Goal: Task Accomplishment & Management: Manage account settings

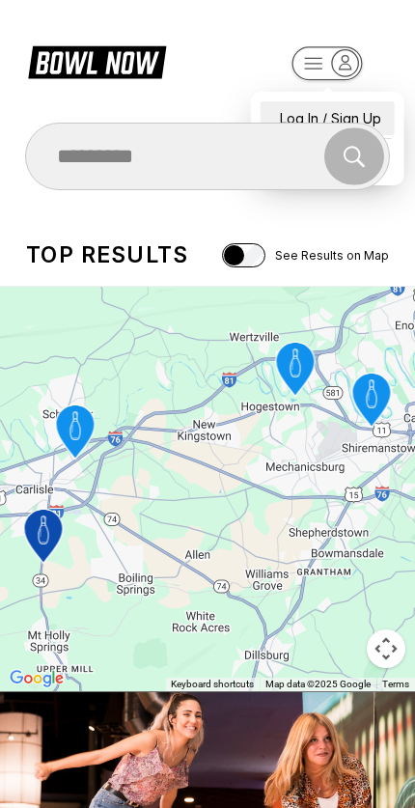
click at [352, 104] on div "Log In / Sign Up" at bounding box center [328, 118] width 134 height 34
select select "**"
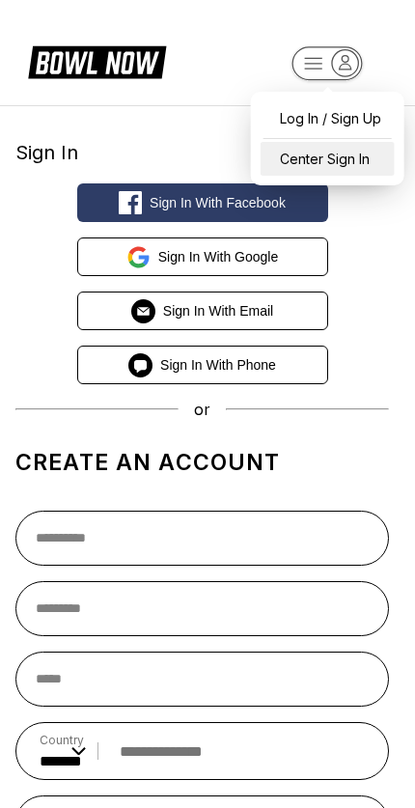
click at [350, 167] on div "Center Sign In" at bounding box center [328, 159] width 134 height 34
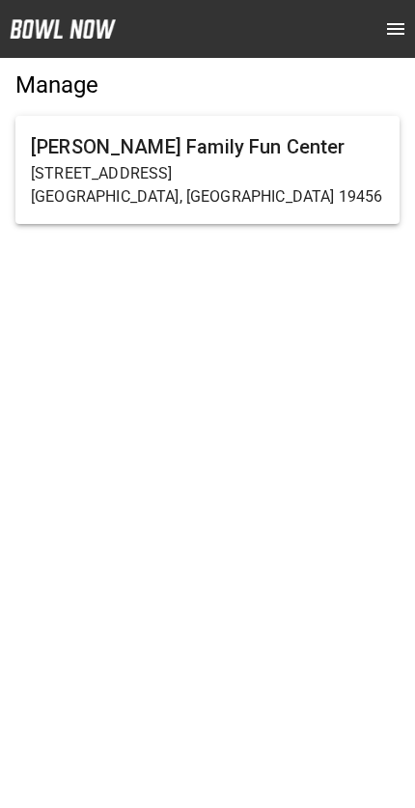
click at [256, 161] on h6 "Arnold's Family Fun Center" at bounding box center [208, 146] width 354 height 31
